Goal: Navigation & Orientation: Find specific page/section

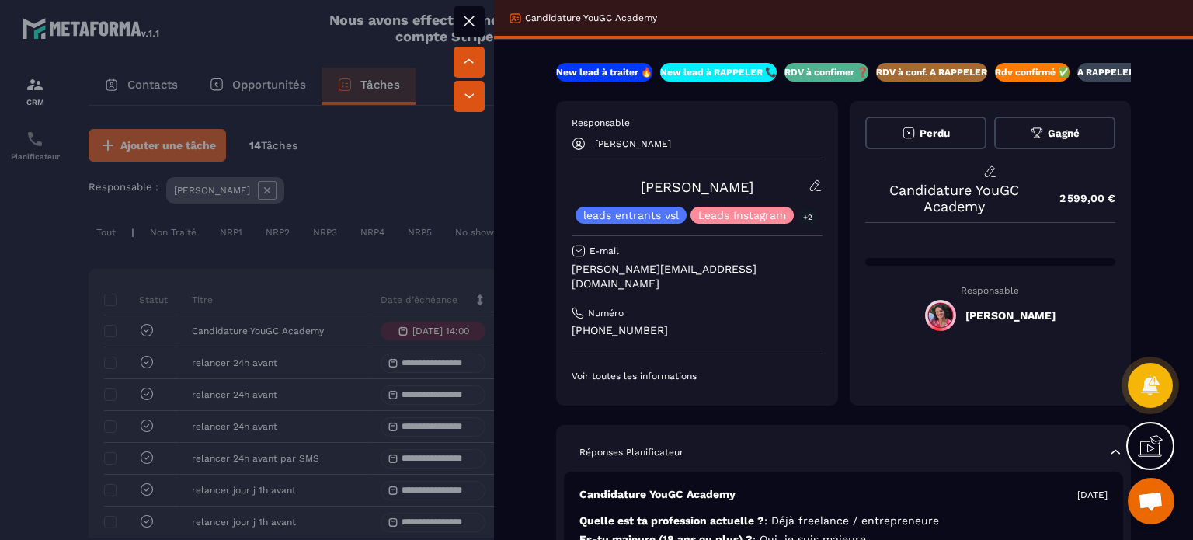
scroll to position [311, 0]
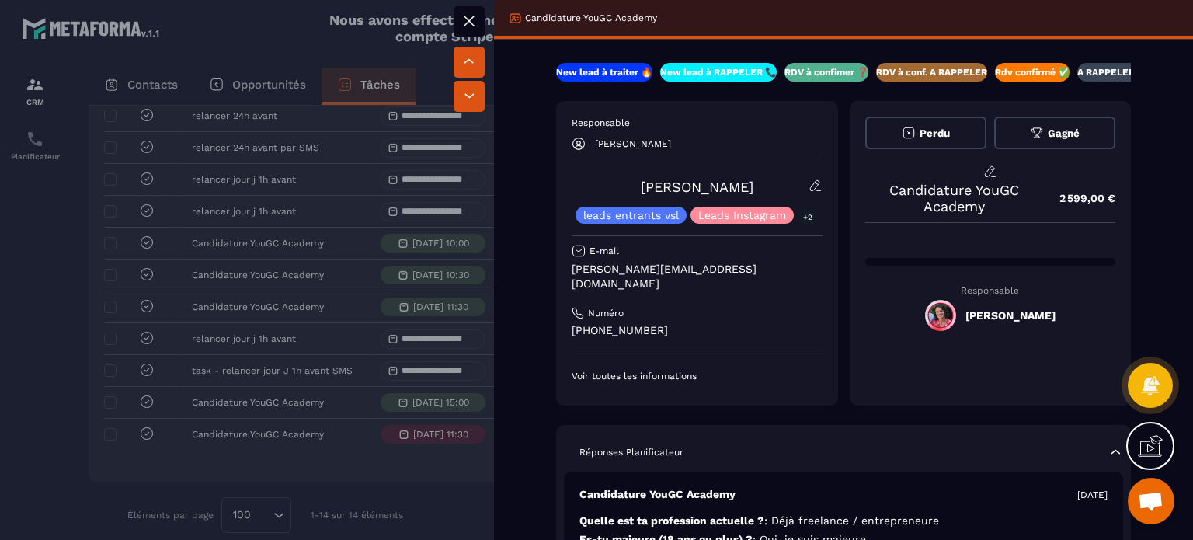
click at [472, 20] on icon at bounding box center [469, 21] width 19 height 19
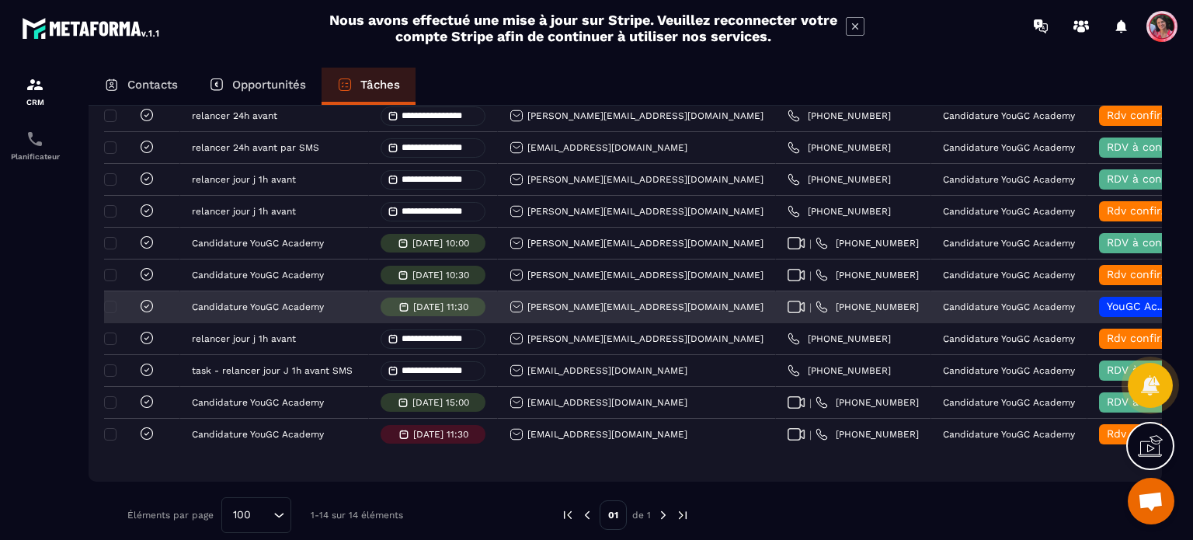
click at [1107, 312] on span "YouGC Academy" at bounding box center [1149, 306] width 85 height 12
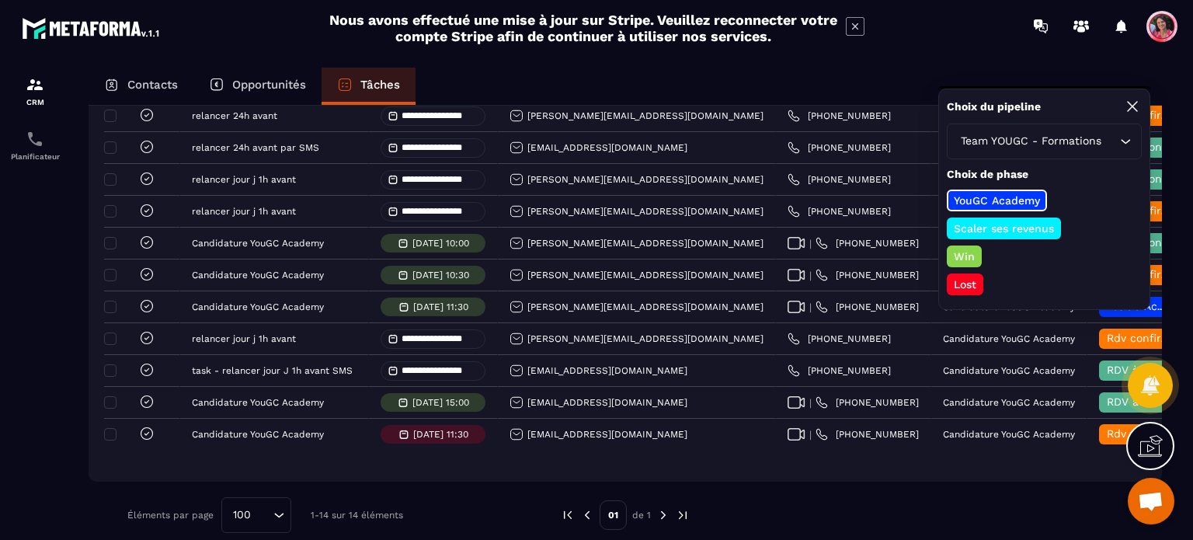
click at [1077, 137] on div "Team YOUGC - Formations" at bounding box center [1037, 141] width 162 height 17
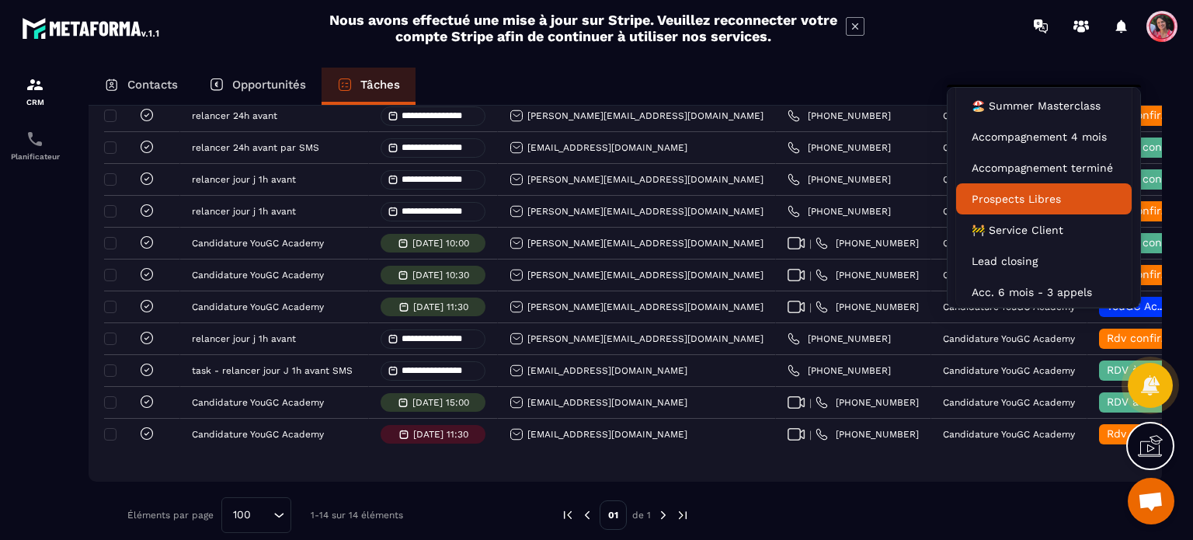
scroll to position [124, 0]
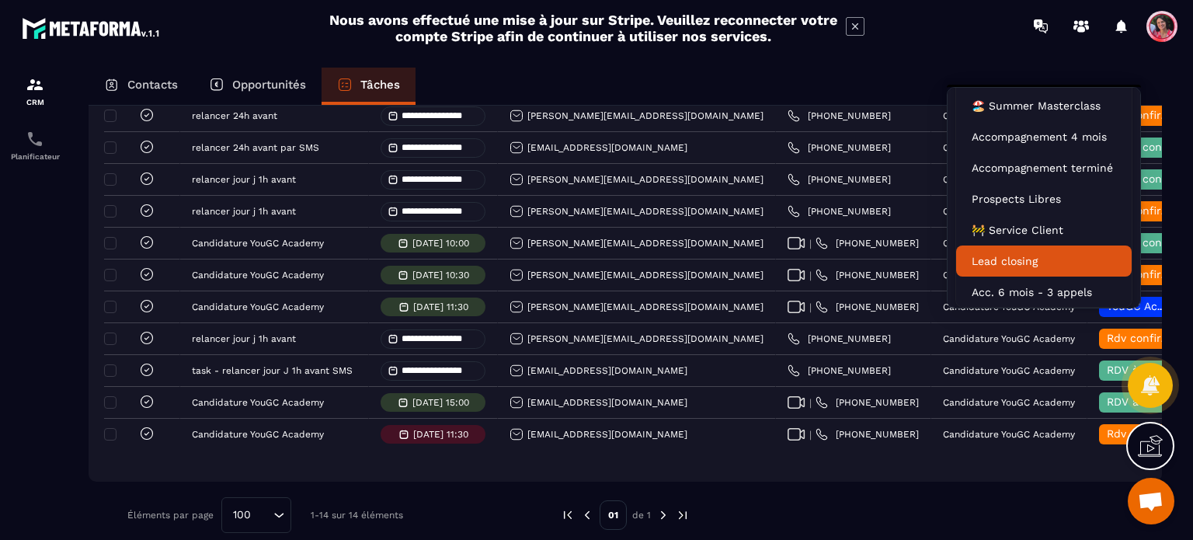
click at [1074, 253] on p "Lead closing" at bounding box center [1044, 261] width 145 height 16
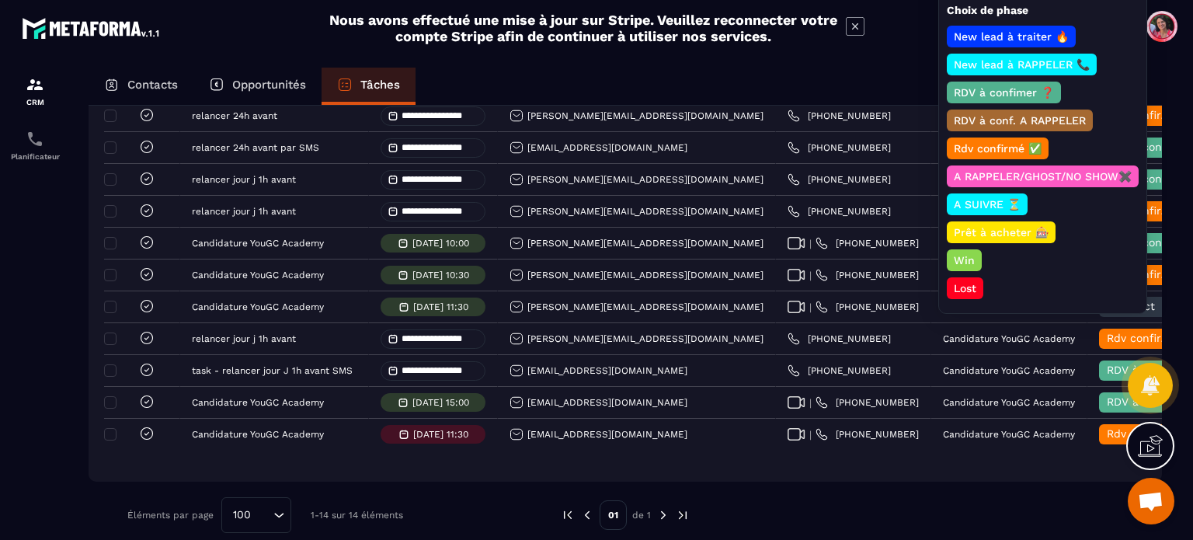
scroll to position [0, 0]
click at [1025, 91] on p "RDV à confimer ❓" at bounding box center [1004, 93] width 105 height 16
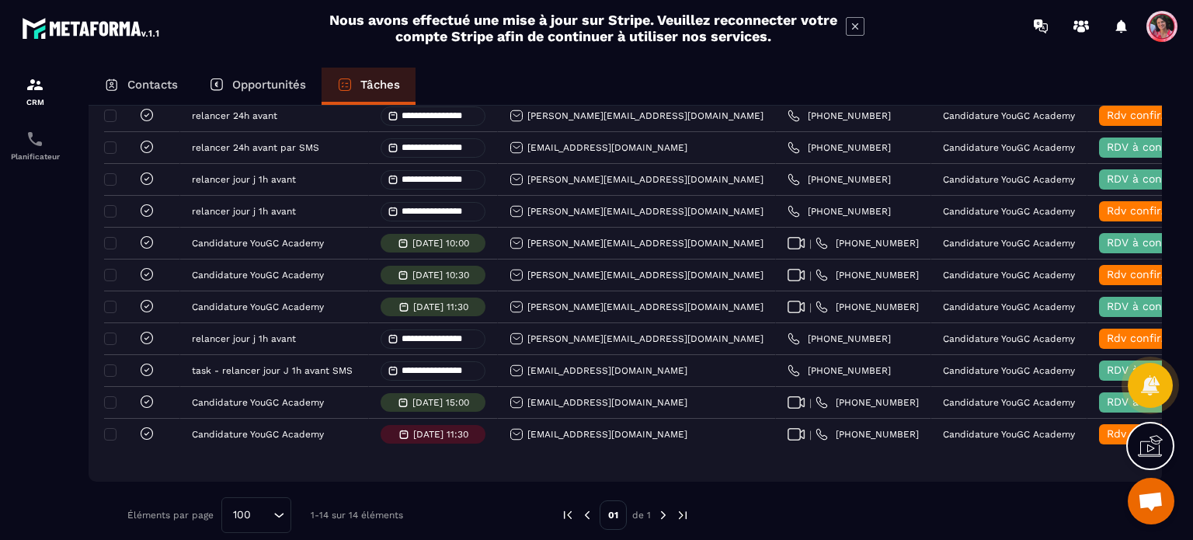
click at [137, 84] on p "Contacts" at bounding box center [152, 85] width 51 height 14
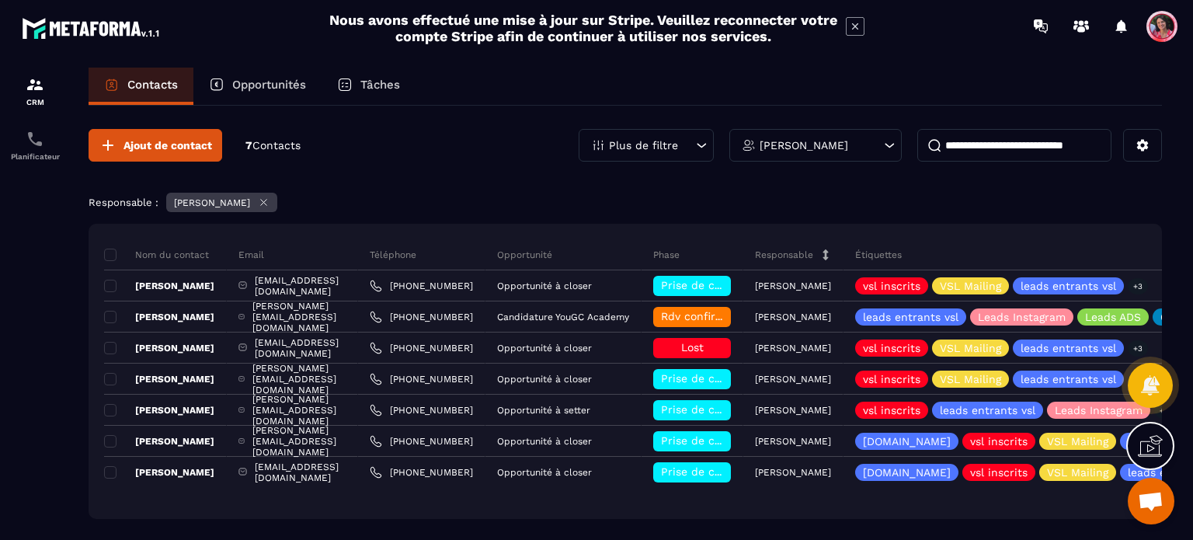
click at [274, 83] on p "Opportunités" at bounding box center [269, 85] width 74 height 14
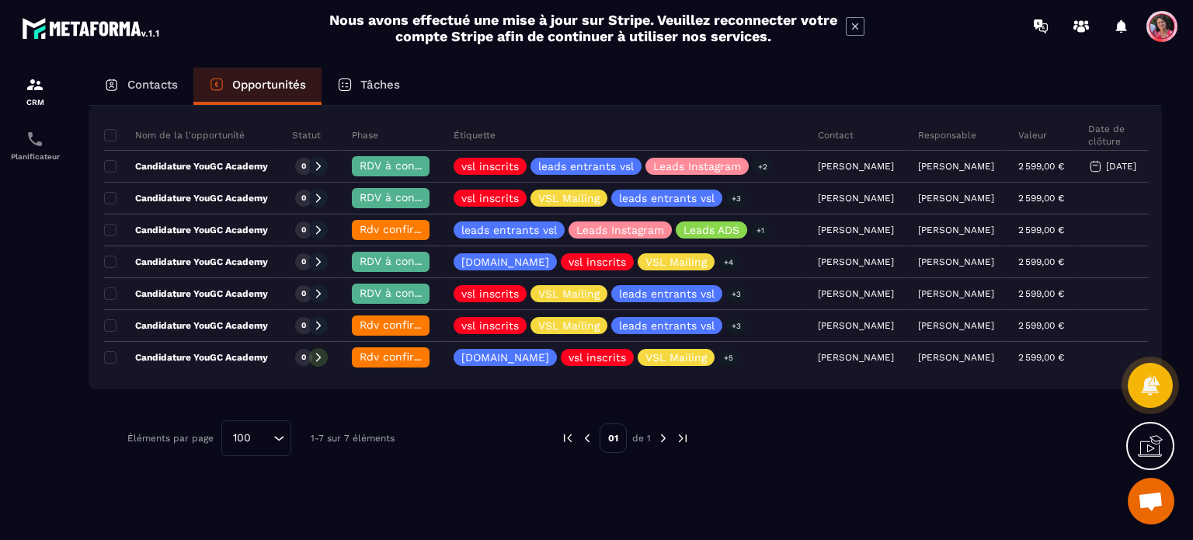
scroll to position [78, 0]
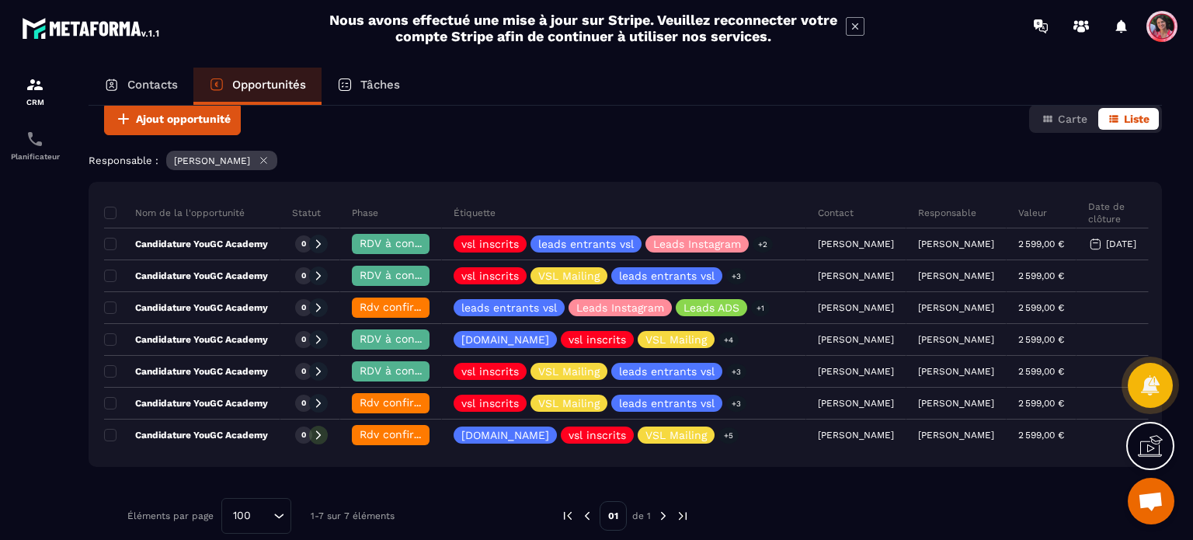
click at [378, 79] on p "Tâches" at bounding box center [380, 85] width 40 height 14
